Goal: Transaction & Acquisition: Subscribe to service/newsletter

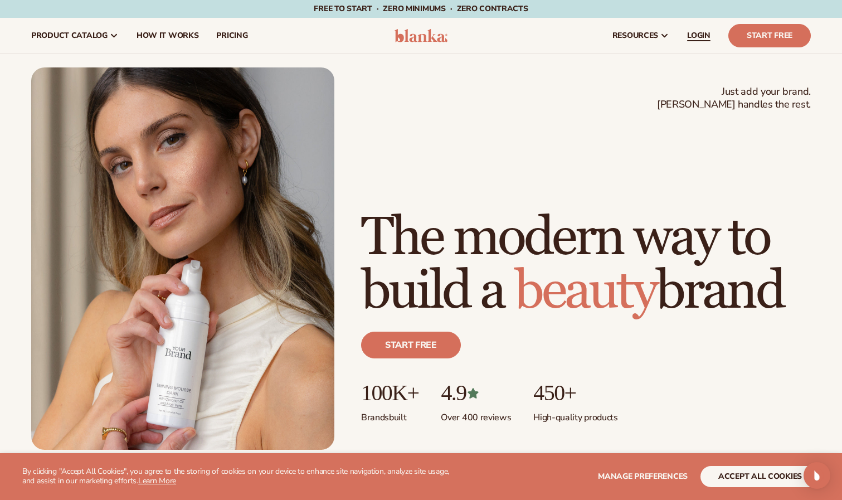
click at [705, 31] on span "LOGIN" at bounding box center [698, 35] width 23 height 9
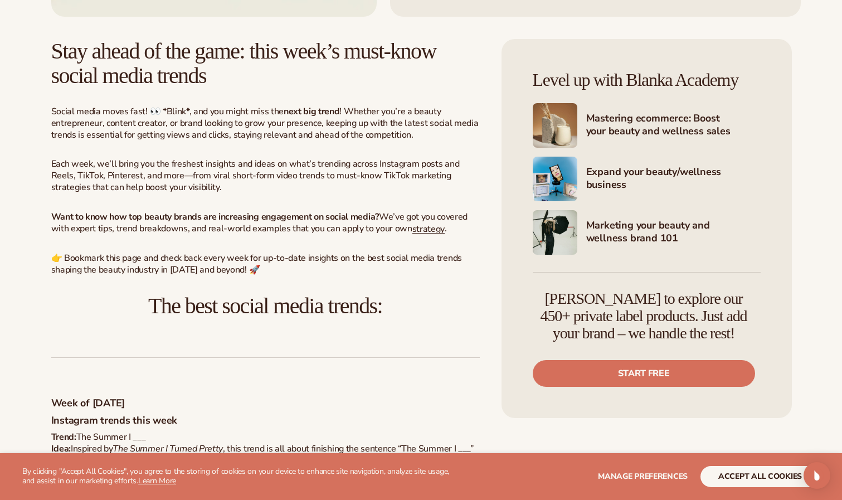
scroll to position [424, 0]
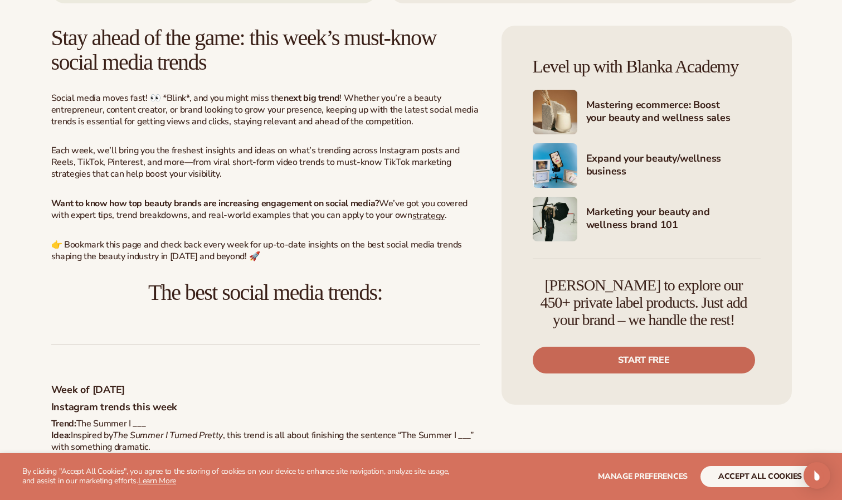
click at [621, 357] on link "Start free" at bounding box center [644, 360] width 222 height 27
